Goal: Task Accomplishment & Management: Manage account settings

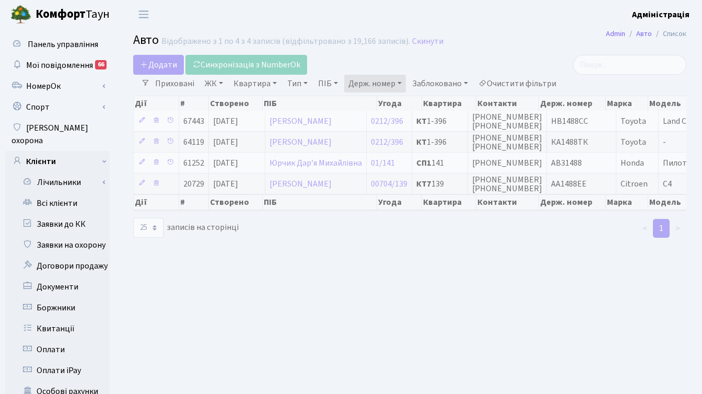
select select "25"
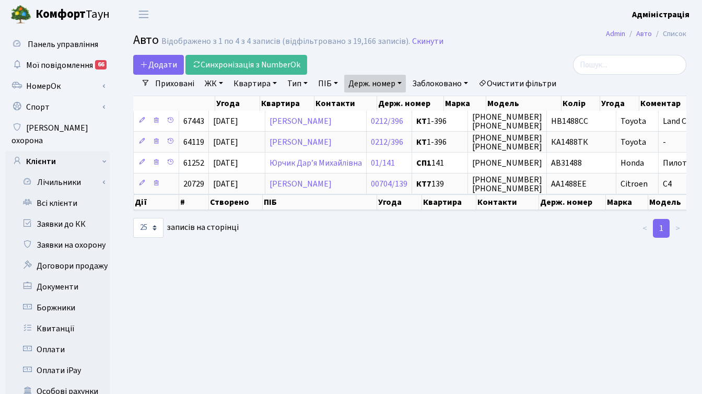
scroll to position [0, 162]
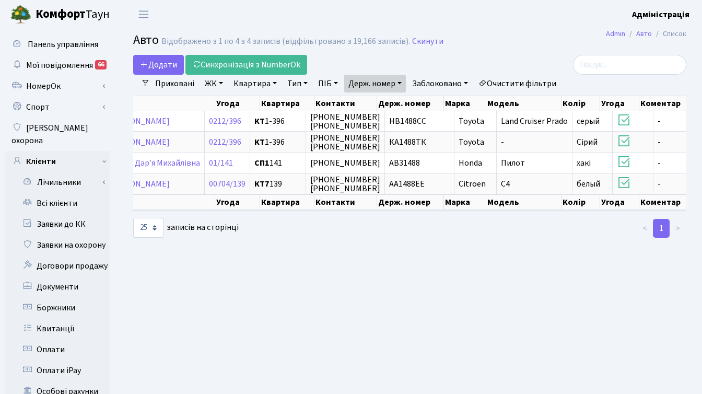
click at [44, 9] on b "Комфорт" at bounding box center [61, 14] width 50 height 17
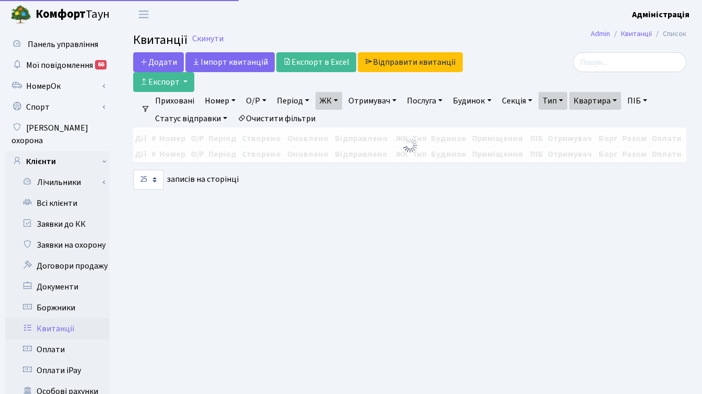
select select "25"
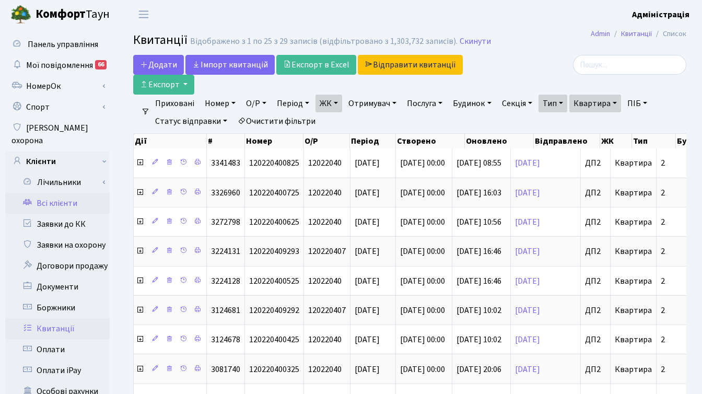
click at [48, 193] on link "Всі клієнти" at bounding box center [57, 203] width 104 height 21
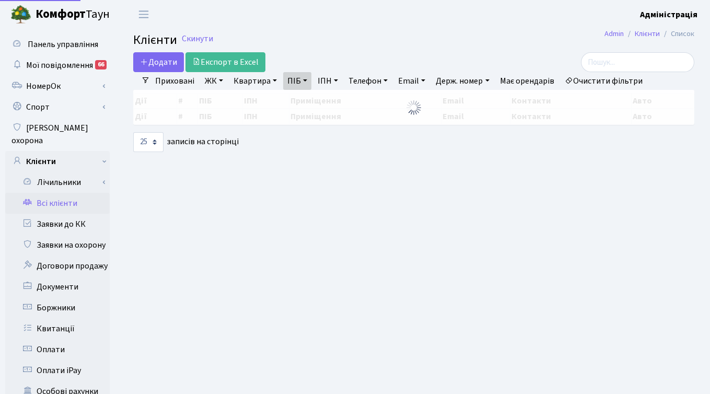
select select "25"
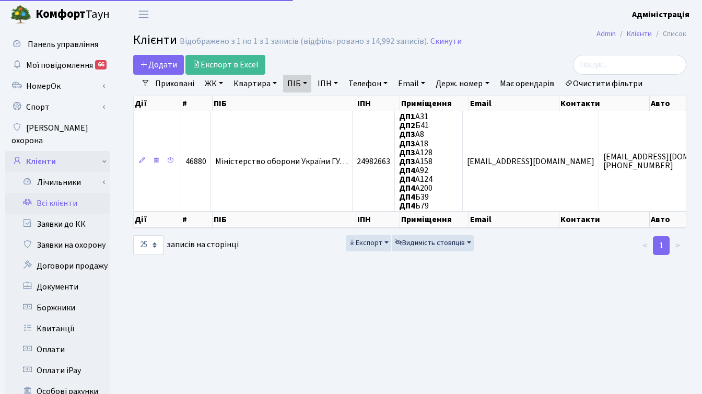
click at [60, 151] on link "Клієнти" at bounding box center [57, 161] width 104 height 21
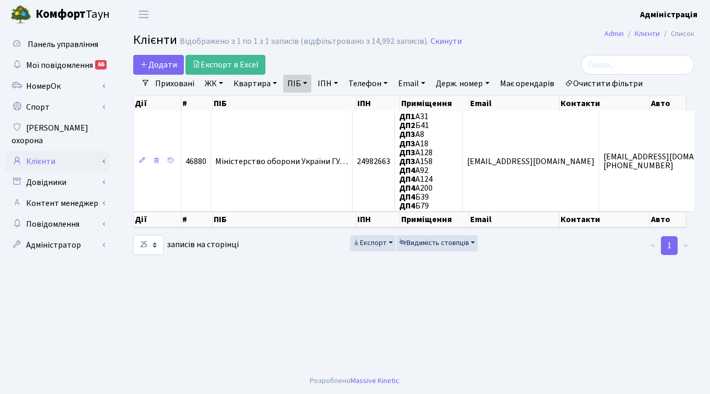
click at [51, 151] on link "Клієнти" at bounding box center [57, 161] width 104 height 21
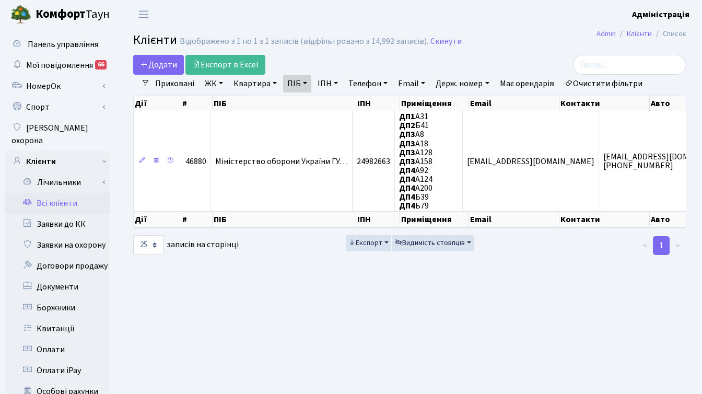
click at [64, 195] on link "Всі клієнти" at bounding box center [57, 203] width 104 height 21
select select "25"
click at [604, 85] on link "Очистити фільтри" at bounding box center [604, 84] width 86 height 18
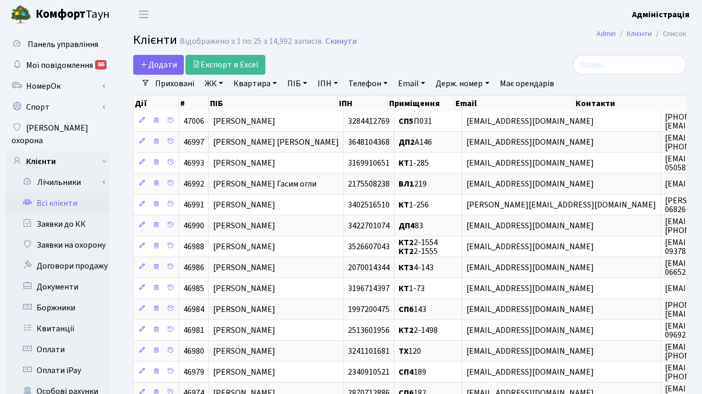
click at [297, 81] on link "ПІБ" at bounding box center [297, 84] width 28 height 18
paste input "[PERSON_NAME]"
type input "[PERSON_NAME]"
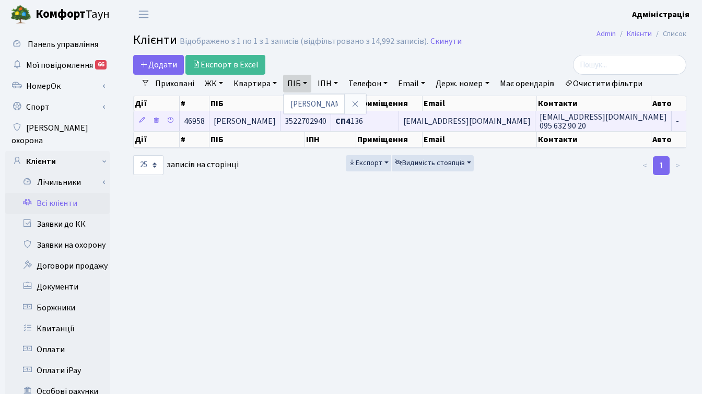
click at [242, 119] on span "[PERSON_NAME]" at bounding box center [245, 120] width 62 height 11
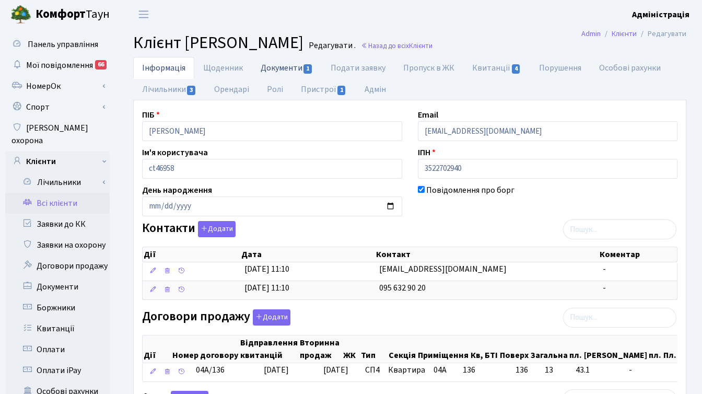
click at [287, 67] on link "Документи 1" at bounding box center [287, 67] width 70 height 21
select select "25"
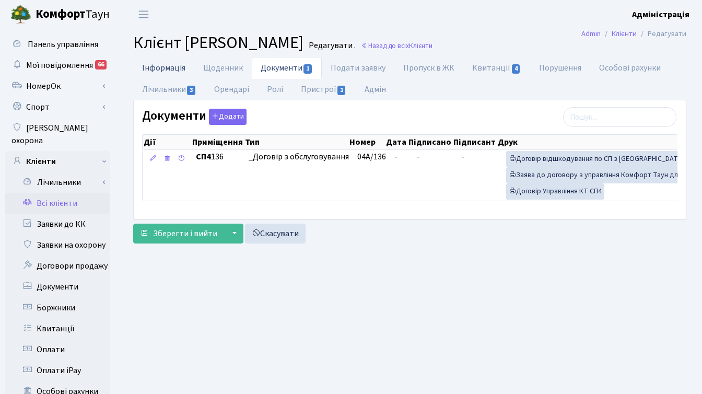
click at [158, 66] on link "Інформація" at bounding box center [163, 67] width 61 height 21
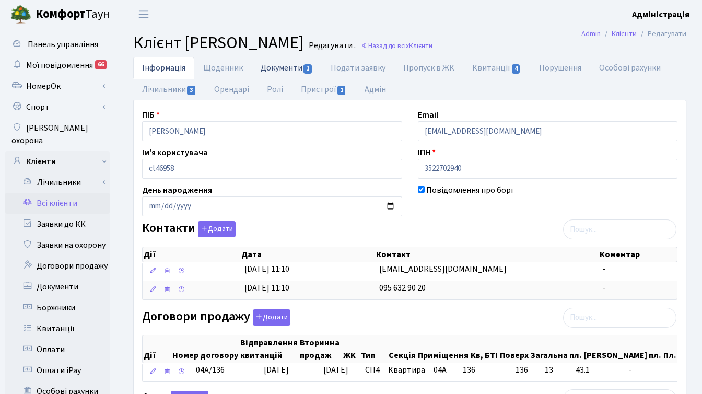
click at [279, 66] on link "Документи 1" at bounding box center [287, 67] width 70 height 21
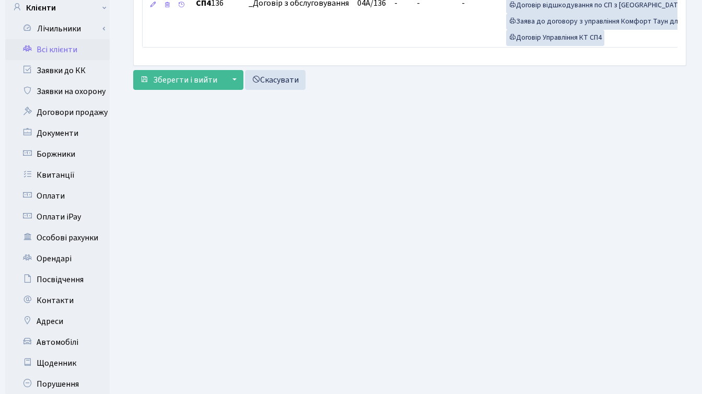
scroll to position [153, 0]
click at [69, 43] on link "Всі клієнти" at bounding box center [57, 50] width 104 height 21
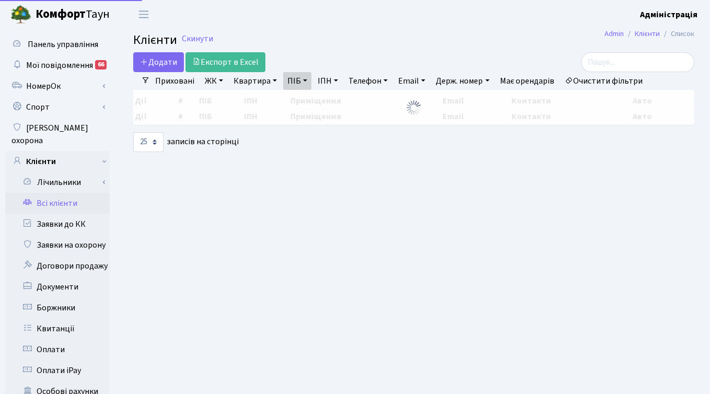
select select "25"
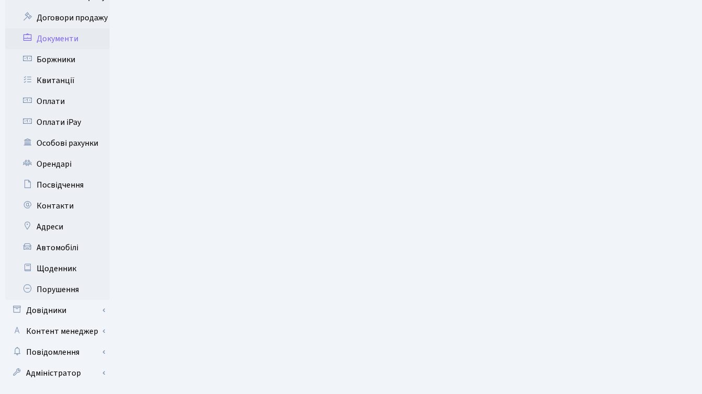
scroll to position [257, 0]
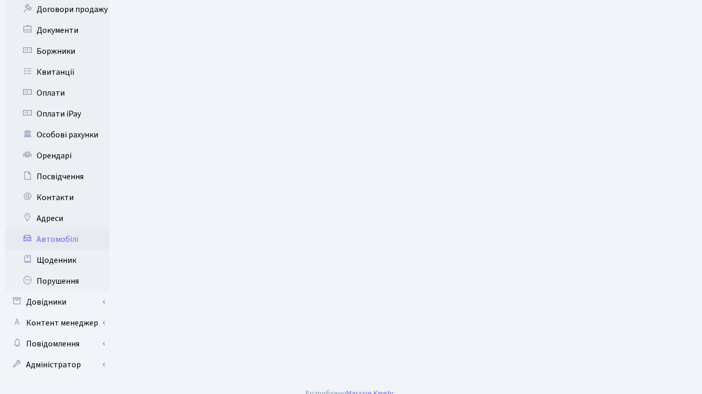
click at [58, 229] on link "Автомобілі" at bounding box center [57, 239] width 104 height 21
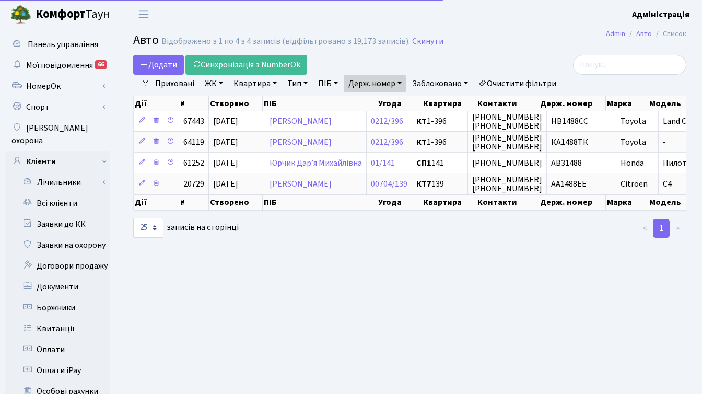
select select "25"
click at [505, 80] on link "Очистити фільтри" at bounding box center [517, 84] width 86 height 18
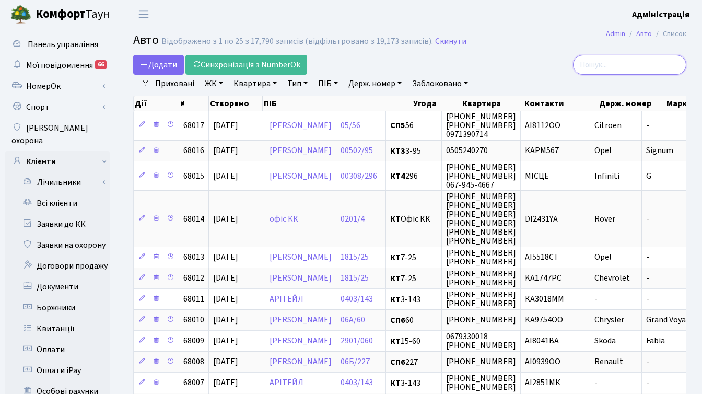
click at [617, 66] on input "search" at bounding box center [629, 65] width 113 height 20
type input "к"
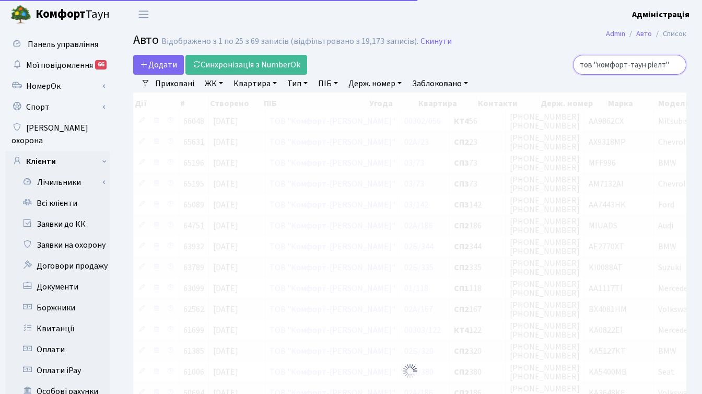
scroll to position [0, 18]
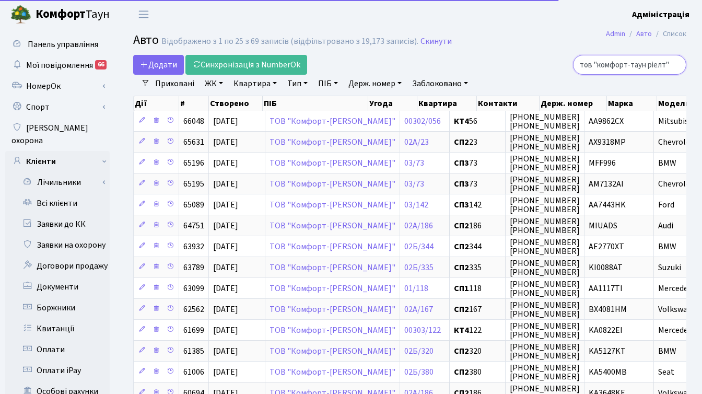
type input "тов "комфорт-таун ріелт""
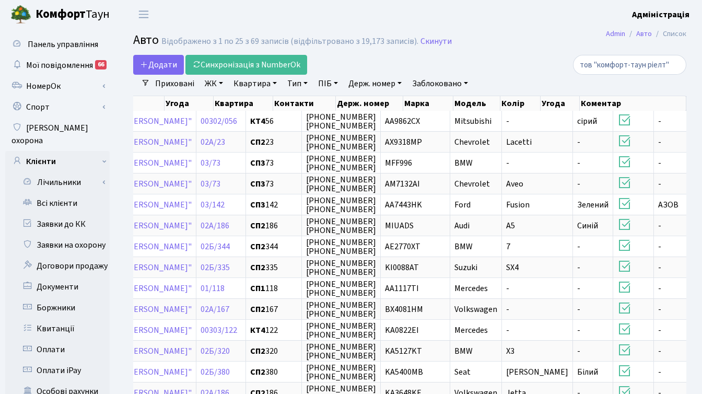
scroll to position [0, 0]
